Goal: Task Accomplishment & Management: Use online tool/utility

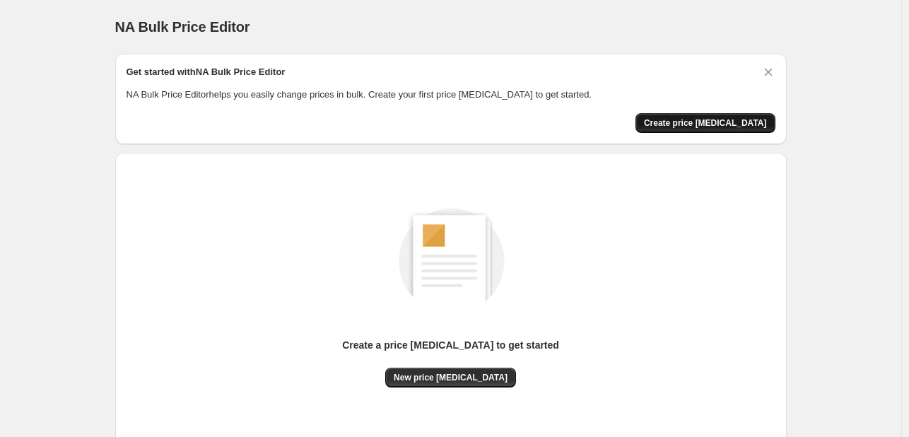
click at [730, 124] on span "Create price [MEDICAL_DATA]" at bounding box center [705, 122] width 123 height 11
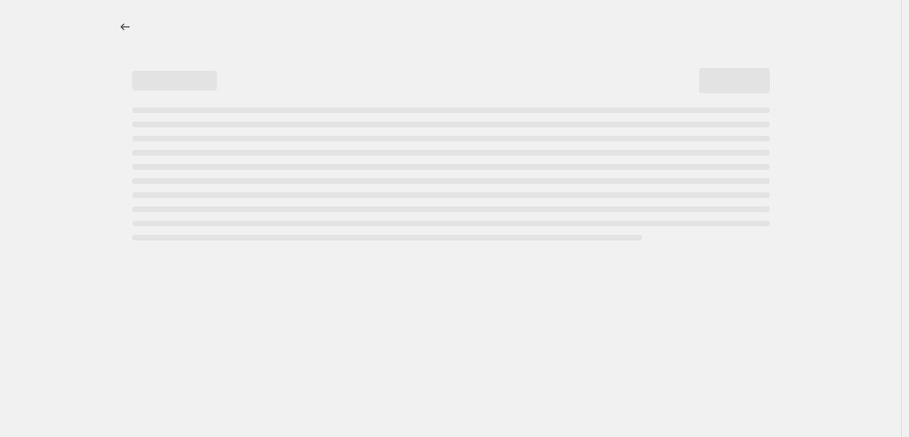
select select "percentage"
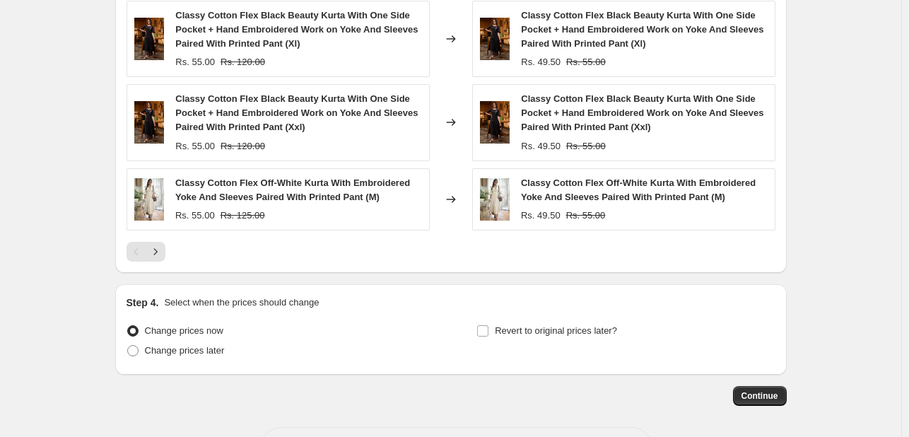
scroll to position [1055, 0]
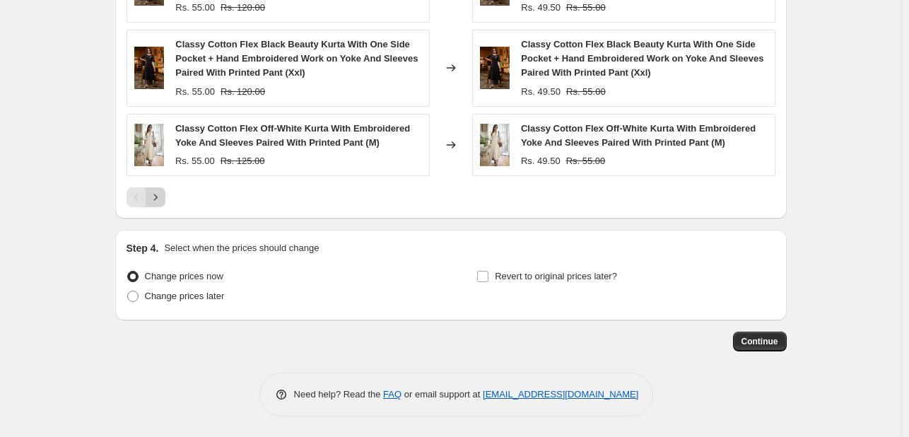
click at [163, 198] on icon "Next" at bounding box center [155, 197] width 14 height 14
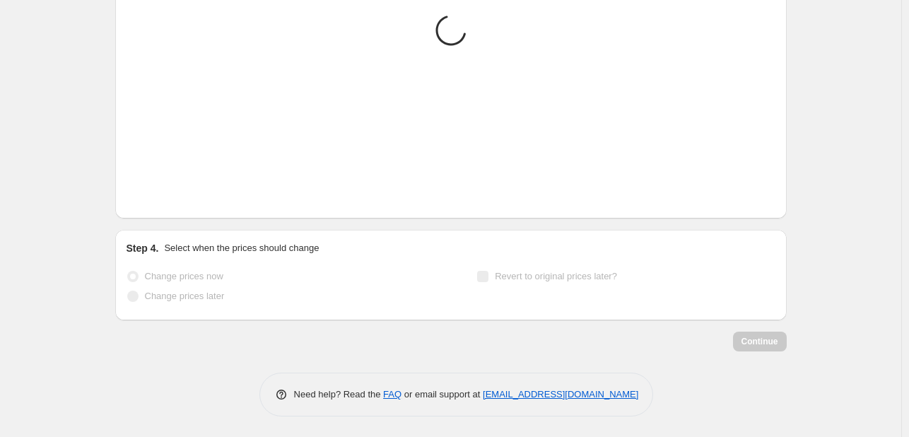
scroll to position [998, 0]
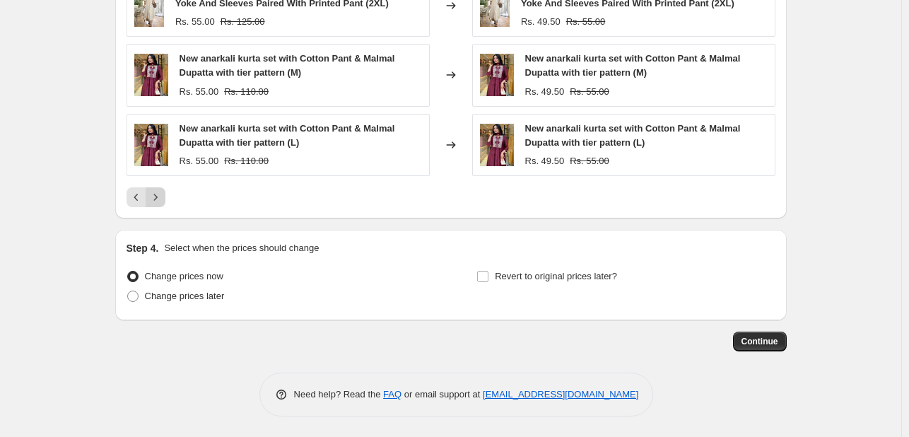
click at [163, 198] on icon "Next" at bounding box center [155, 197] width 14 height 14
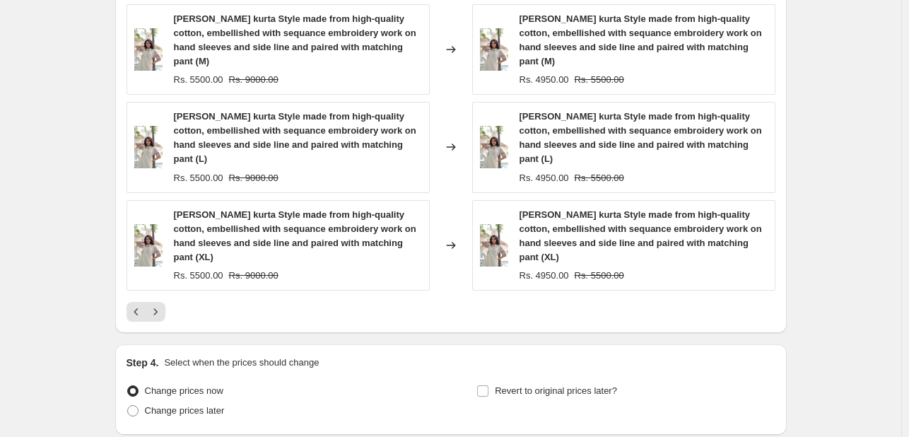
scroll to position [967, 0]
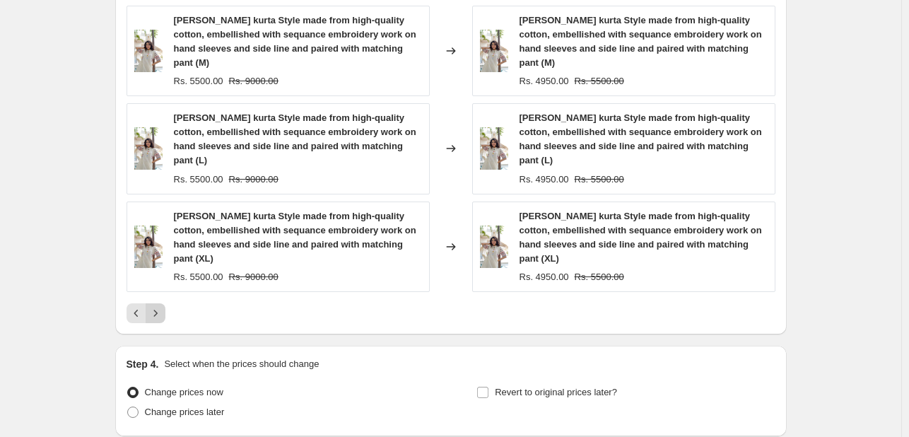
click at [161, 306] on icon "Next" at bounding box center [155, 313] width 14 height 14
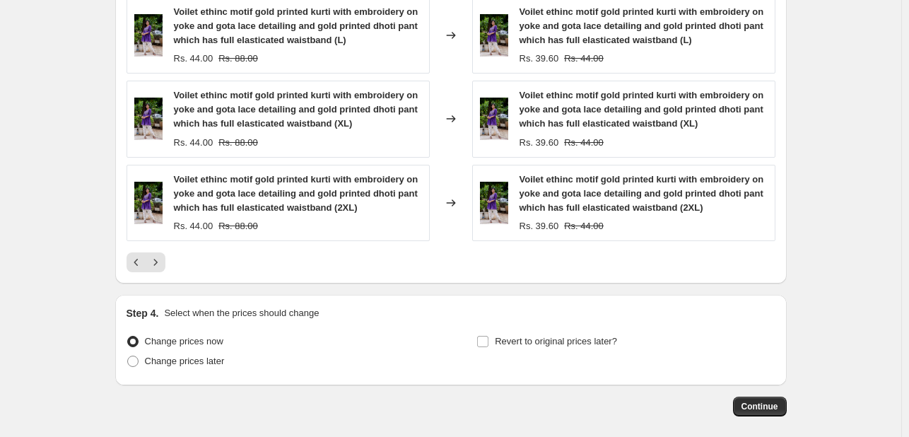
scroll to position [1029, 0]
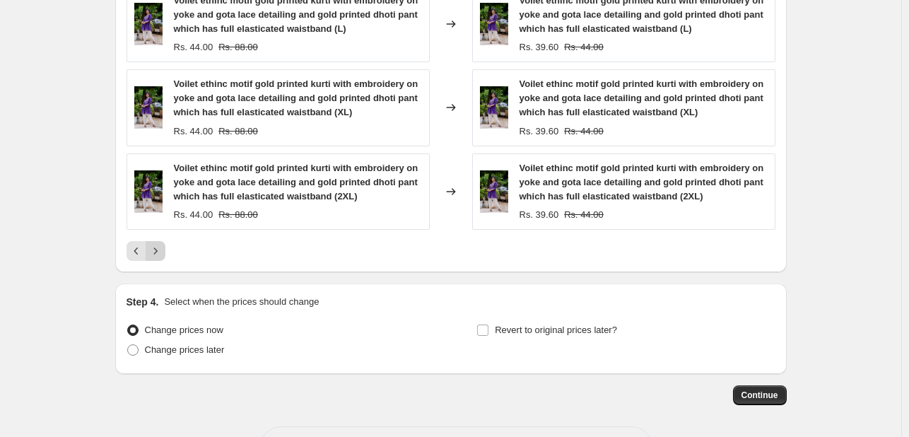
click at [156, 258] on button "Next" at bounding box center [156, 251] width 20 height 20
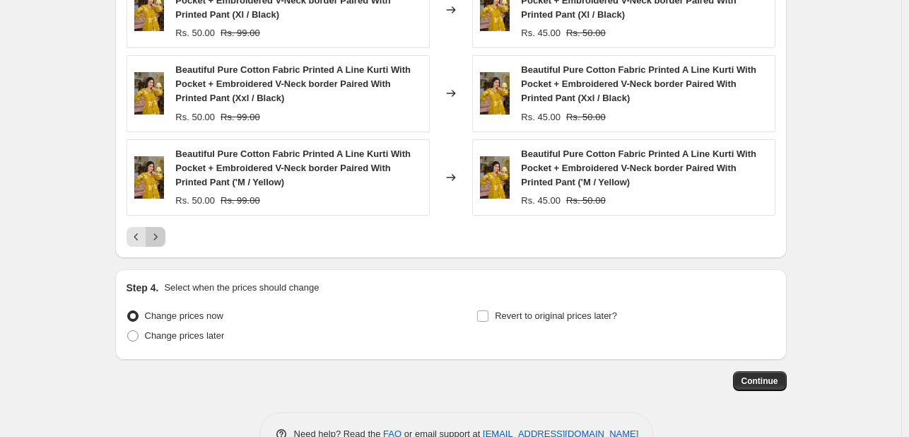
click at [156, 233] on icon "Next" at bounding box center [155, 237] width 14 height 14
click at [484, 315] on input "Revert to original prices later?" at bounding box center [482, 315] width 11 height 11
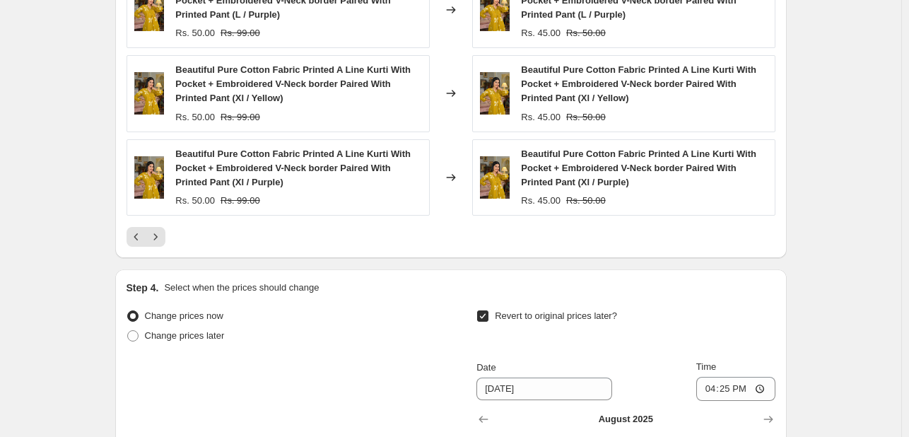
click at [484, 315] on input "Revert to original prices later?" at bounding box center [482, 315] width 11 height 11
checkbox input "false"
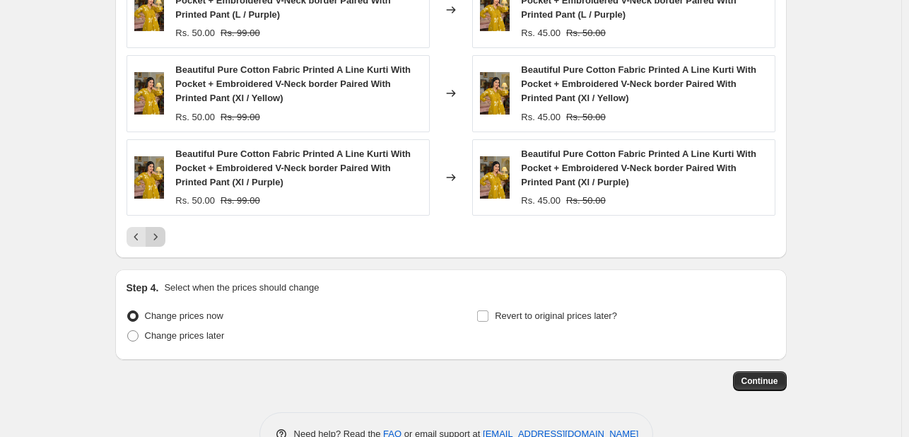
click at [156, 235] on icon "Next" at bounding box center [155, 237] width 14 height 14
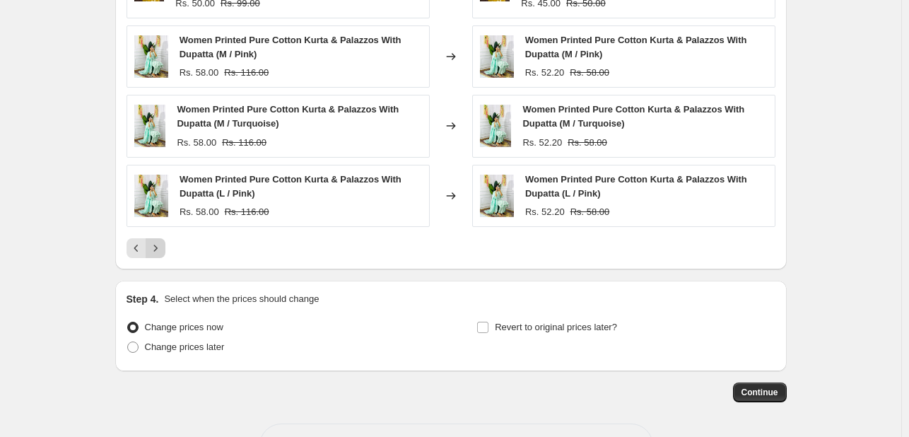
scroll to position [1027, 0]
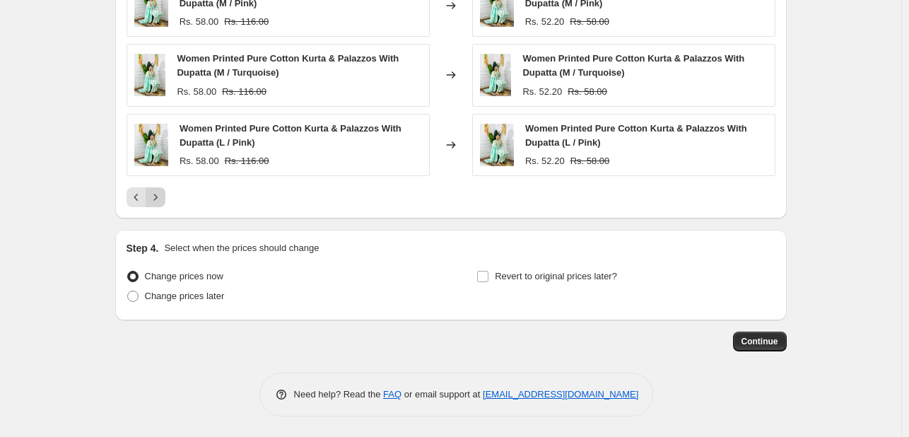
click at [156, 235] on div "Step 4. Select when the prices should change Change prices now Change prices la…" at bounding box center [451, 275] width 672 height 91
click at [155, 193] on icon "Next" at bounding box center [155, 197] width 14 height 14
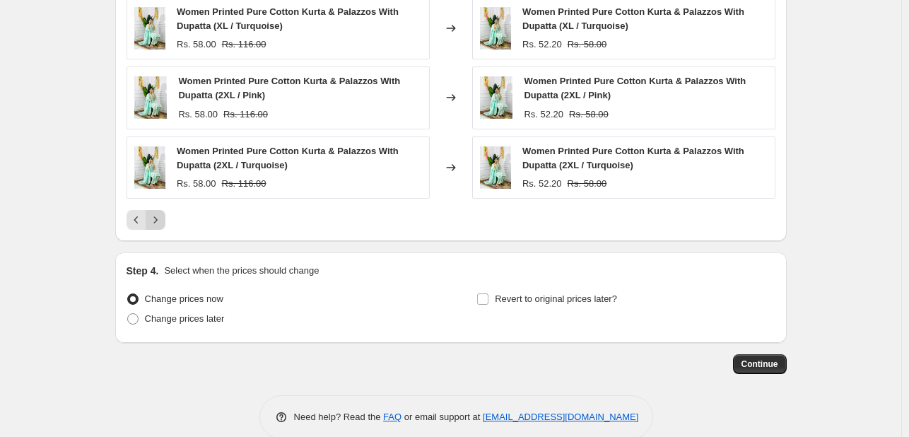
scroll to position [998, 0]
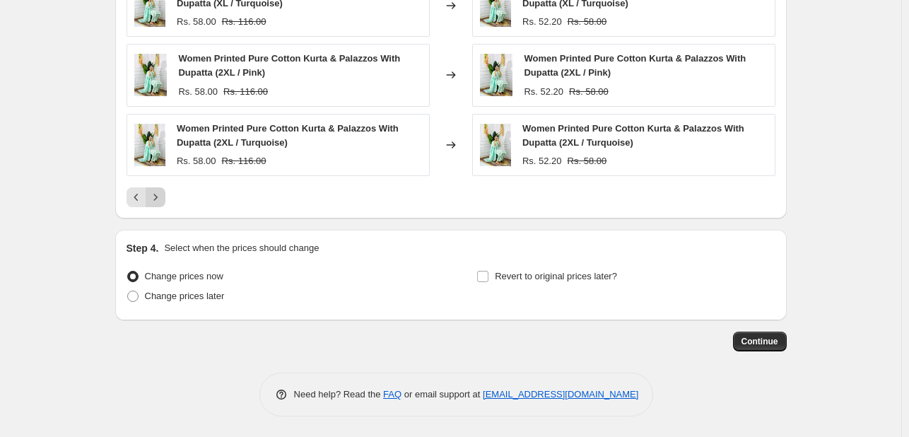
click at [155, 193] on icon "Next" at bounding box center [155, 197] width 14 height 14
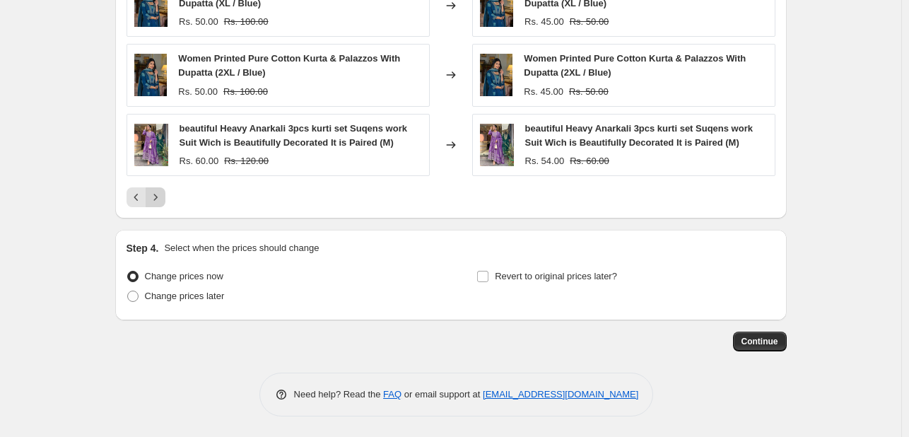
click at [155, 193] on icon "Next" at bounding box center [155, 197] width 14 height 14
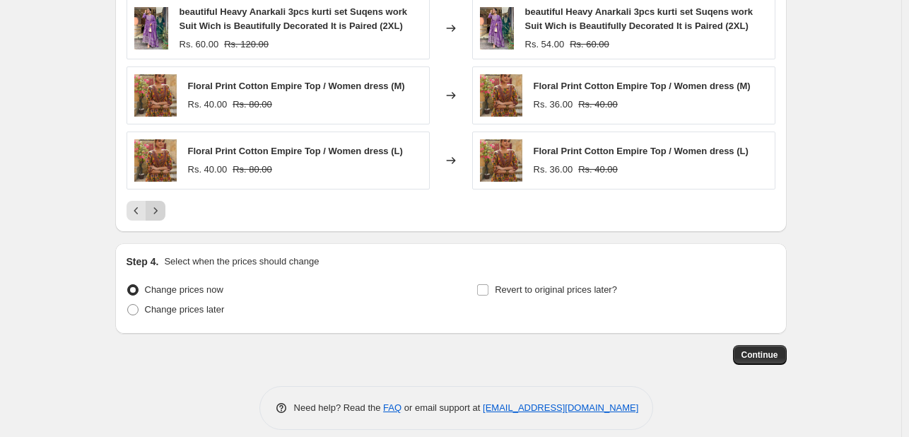
scroll to position [989, 0]
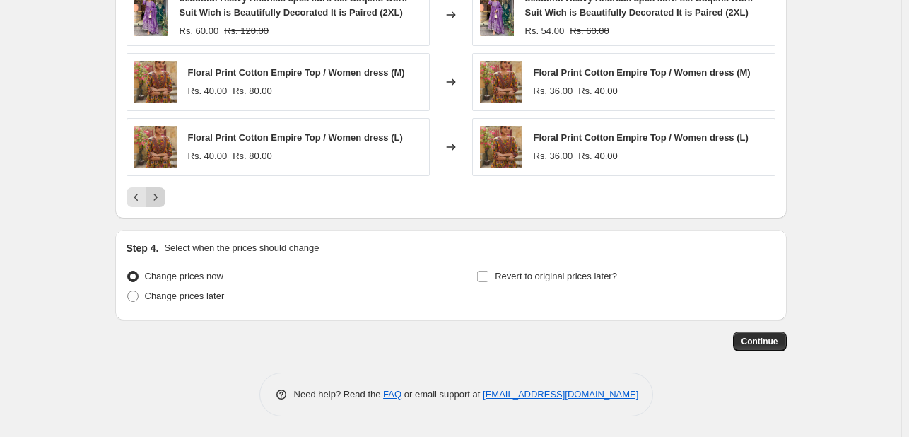
click at [155, 193] on icon "Next" at bounding box center [155, 197] width 14 height 14
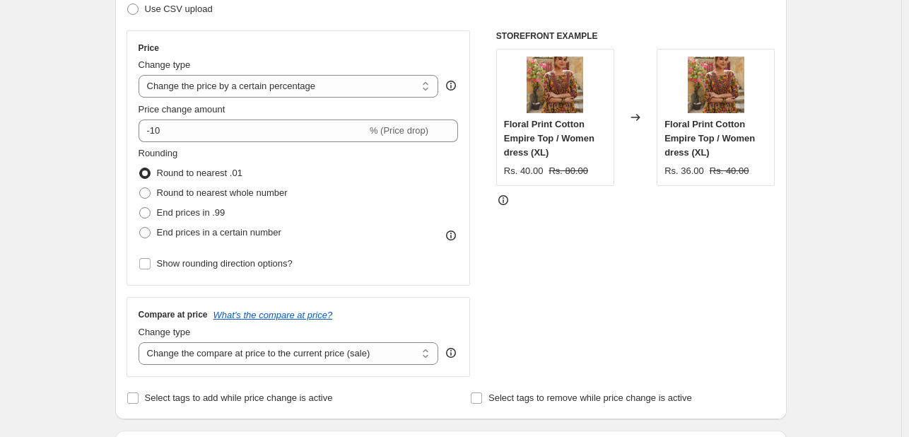
scroll to position [228, 0]
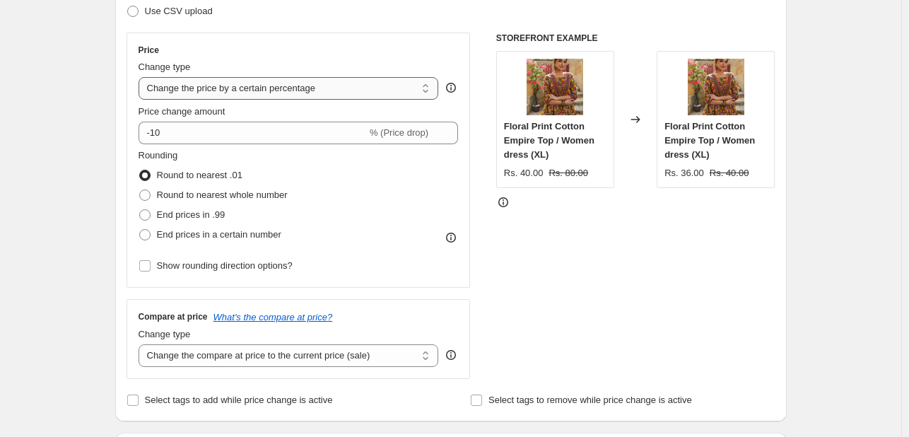
click at [315, 85] on select "Change the price to a certain amount Change the price by a certain amount Chang…" at bounding box center [289, 88] width 300 height 23
drag, startPoint x: 280, startPoint y: 365, endPoint x: 271, endPoint y: 363, distance: 9.4
click at [271, 363] on select "Change the compare at price to the current price (sale) Change the compare at p…" at bounding box center [289, 355] width 300 height 23
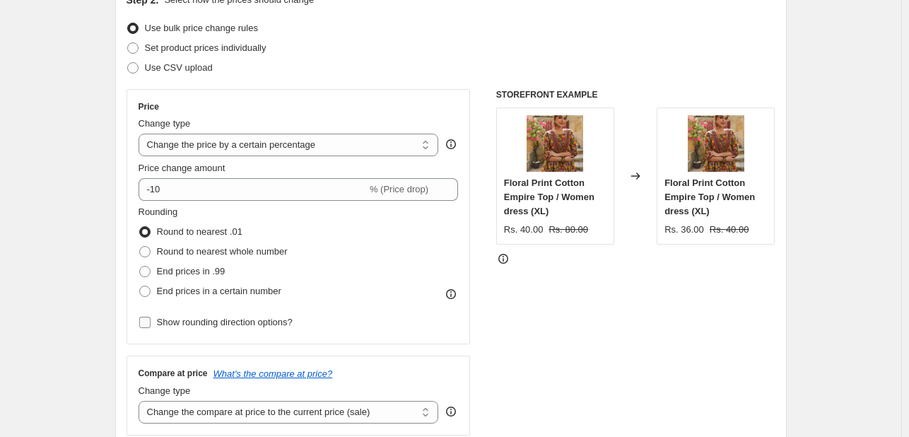
scroll to position [170, 0]
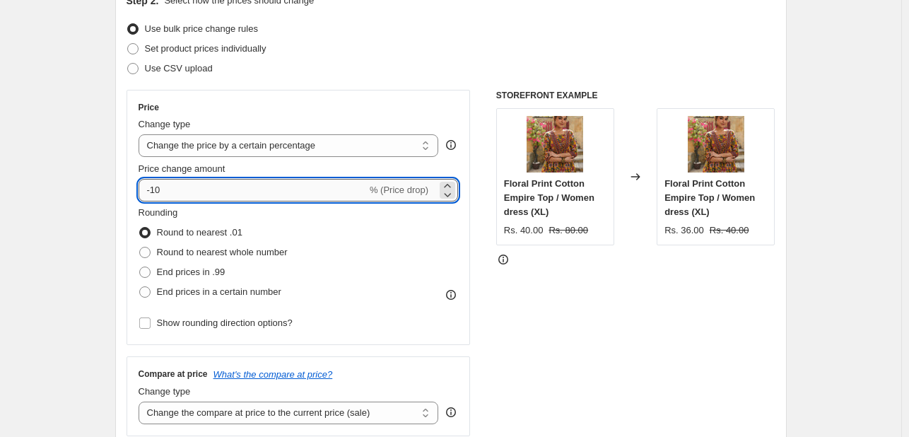
click at [223, 193] on input "-10" at bounding box center [253, 190] width 228 height 23
type input "-1"
type input "0"
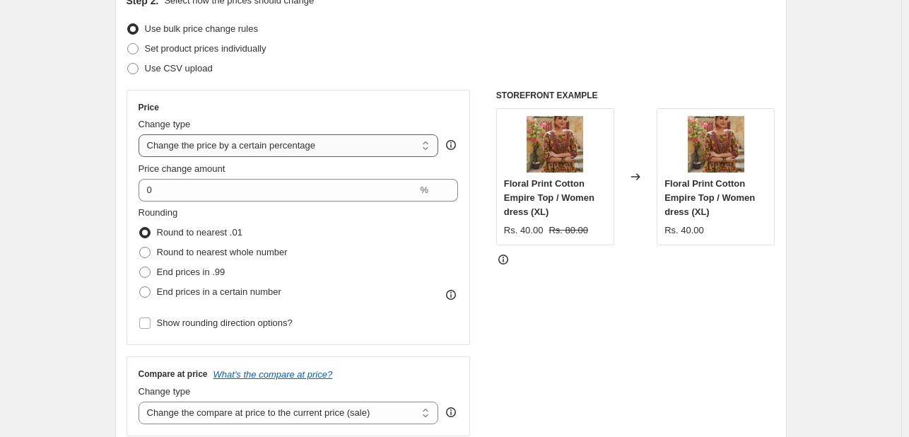
click at [201, 142] on select "Change the price to a certain amount Change the price by a certain amount Chang…" at bounding box center [289, 145] width 300 height 23
select select "to"
click at [141, 134] on select "Change the price to a certain amount Change the price by a certain amount Chang…" at bounding box center [289, 145] width 300 height 23
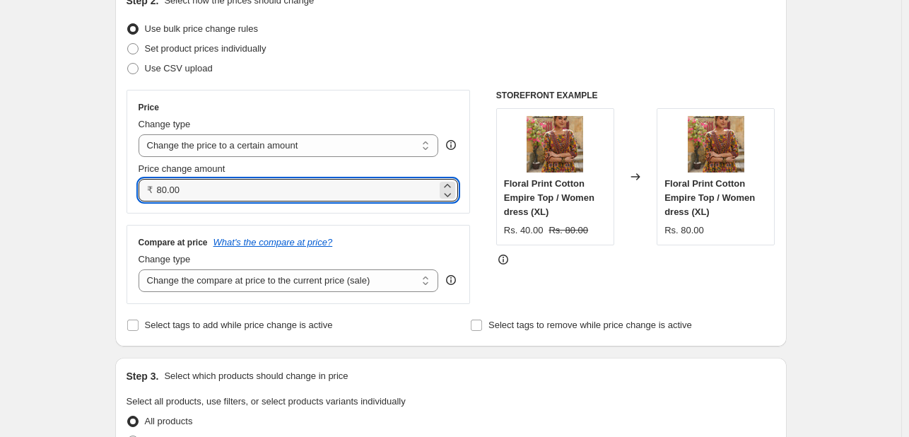
drag, startPoint x: 195, startPoint y: 192, endPoint x: 123, endPoint y: 191, distance: 72.1
click at [123, 191] on div "Step 2. Select how the prices should change Use bulk price change rules Set pro…" at bounding box center [451, 164] width 672 height 364
type input "1500.00"
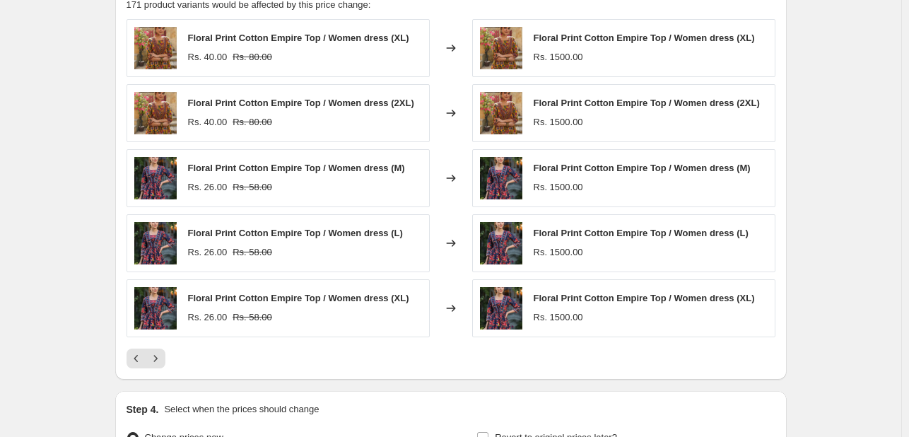
scroll to position [690, 0]
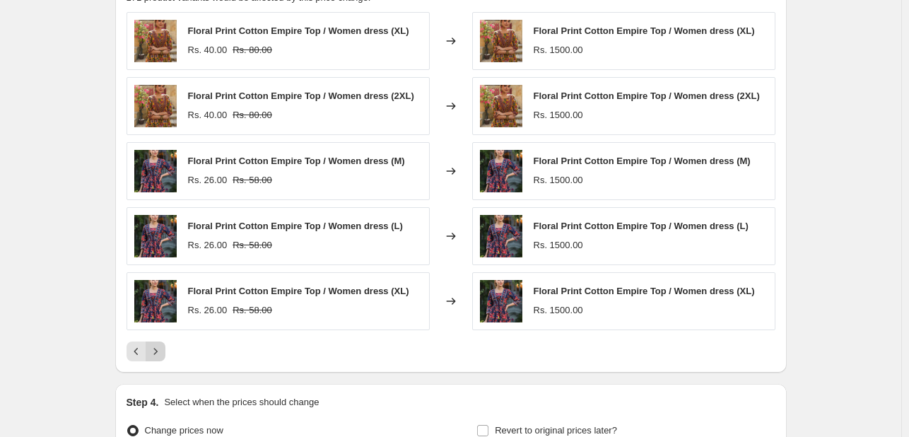
click at [154, 353] on icon "Next" at bounding box center [155, 351] width 14 height 14
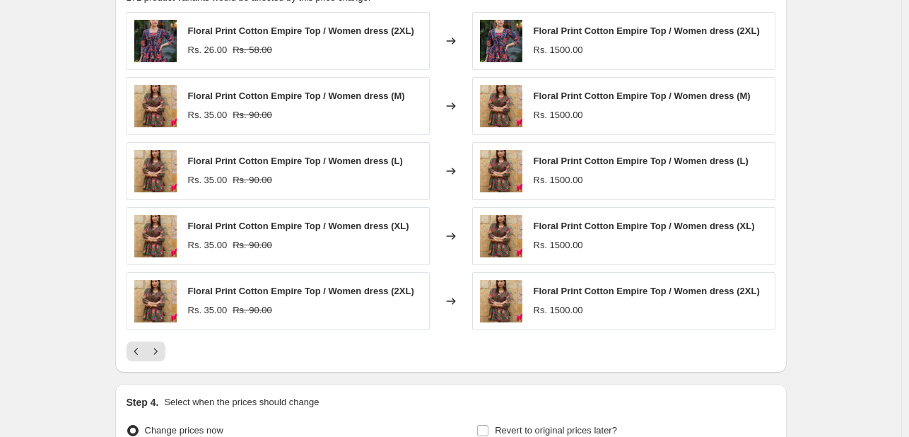
click at [127, 352] on div "PRICE CHANGE PREVIEW 171 product variants would be affected by this price chang…" at bounding box center [451, 167] width 672 height 409
click at [136, 349] on icon "Previous" at bounding box center [136, 351] width 14 height 14
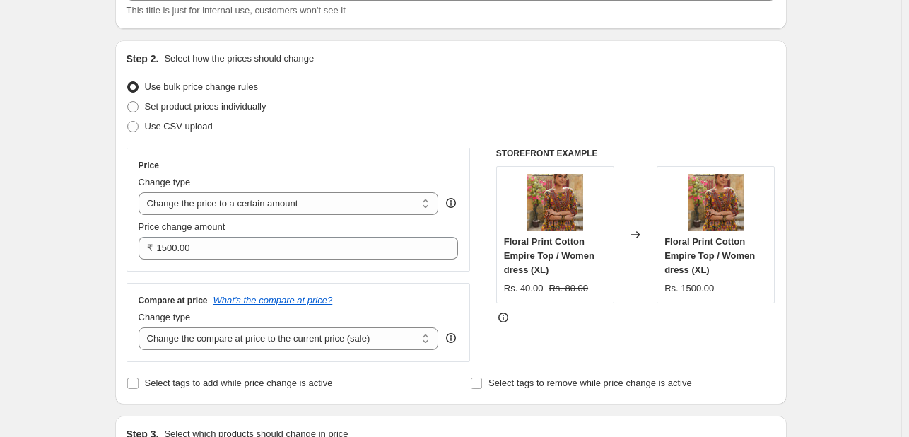
scroll to position [113, 0]
click at [636, 233] on icon at bounding box center [635, 233] width 9 height 7
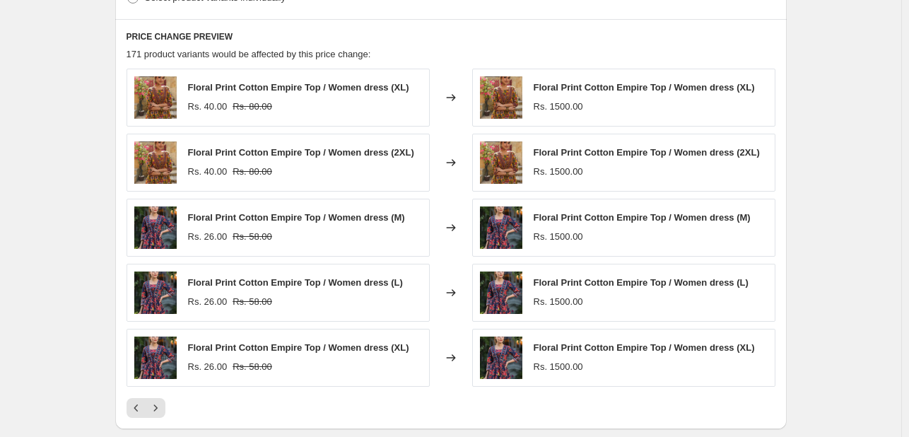
scroll to position [844, 0]
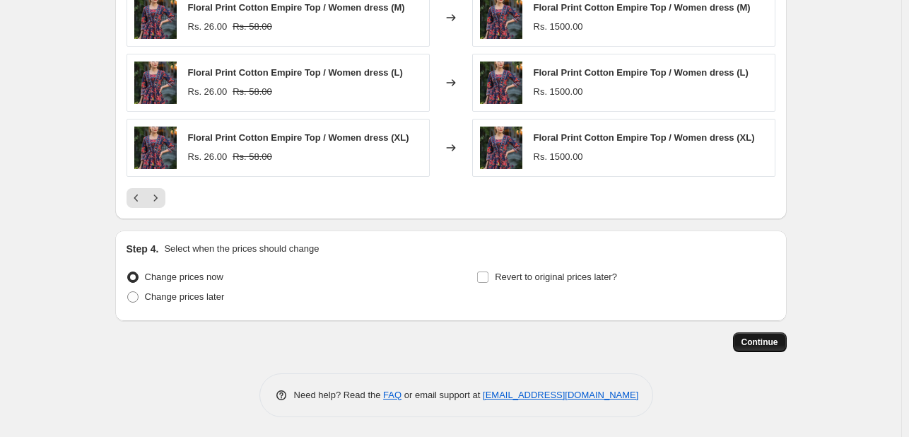
click at [761, 337] on span "Continue" at bounding box center [760, 342] width 37 height 11
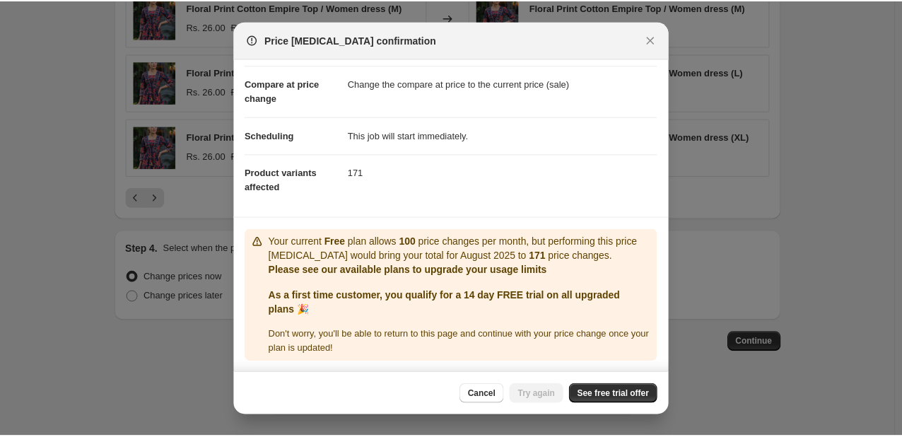
scroll to position [0, 0]
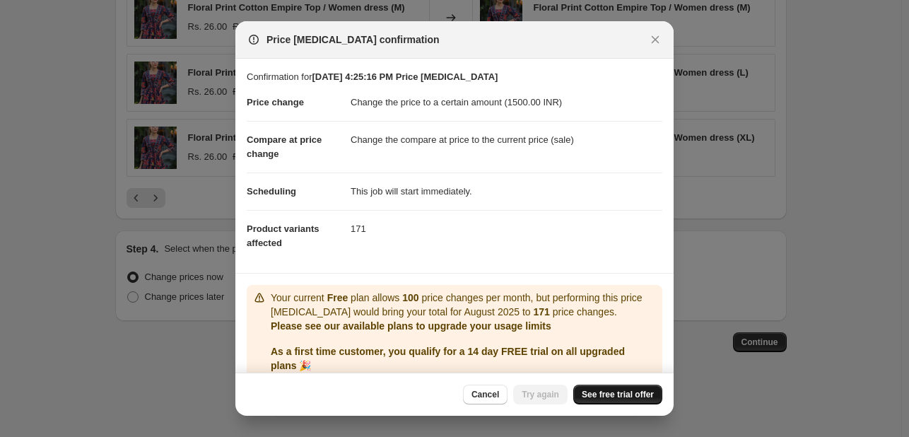
click at [593, 387] on link "See free trial offer" at bounding box center [617, 395] width 89 height 20
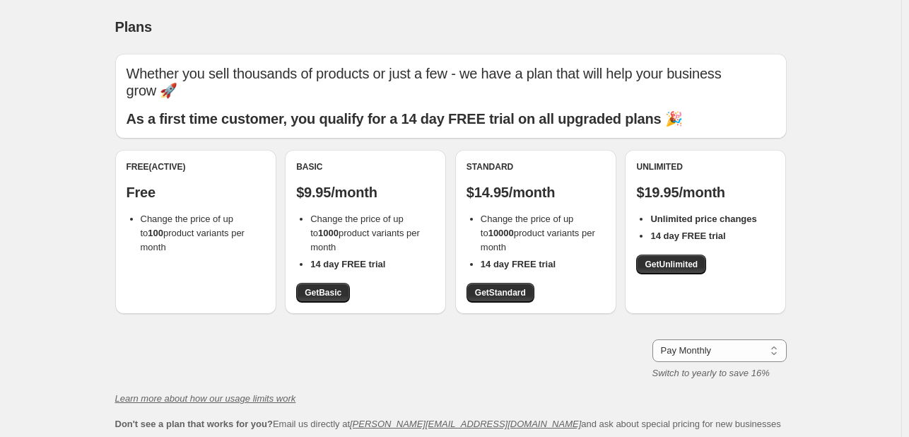
click at [146, 209] on div "Free (Active) Free Change the price of up to 100 product variants per month" at bounding box center [196, 207] width 139 height 93
